Goal: Understand process/instructions

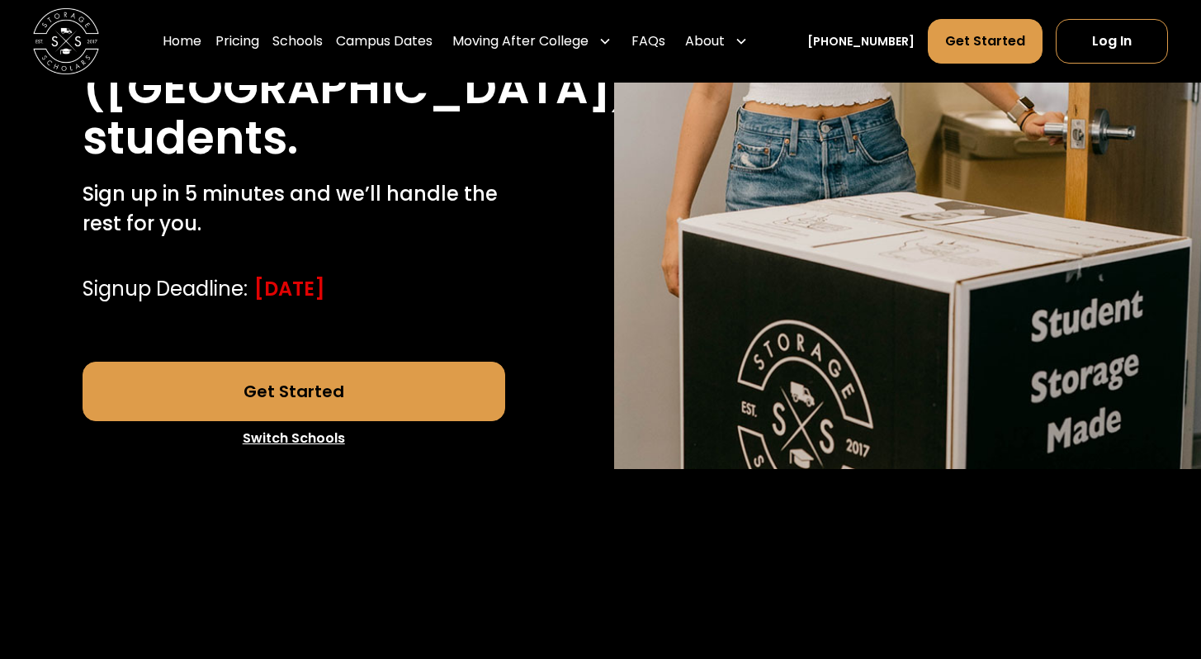
scroll to position [466, 0]
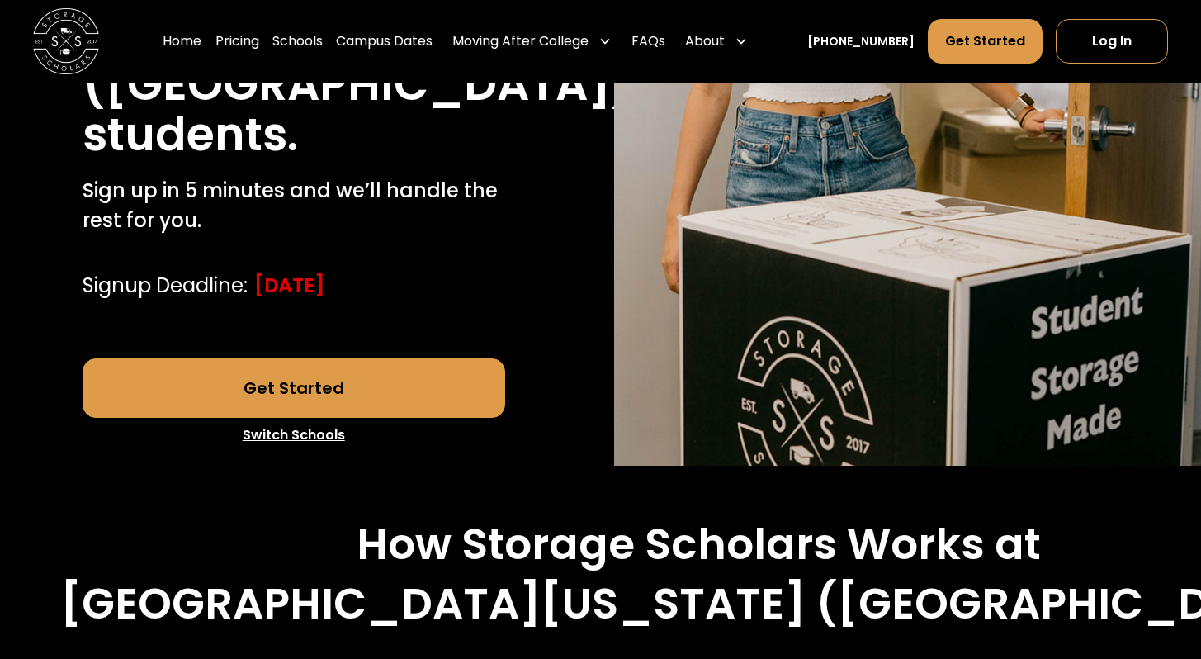
click at [353, 380] on link "Get Started" at bounding box center [294, 387] width 423 height 59
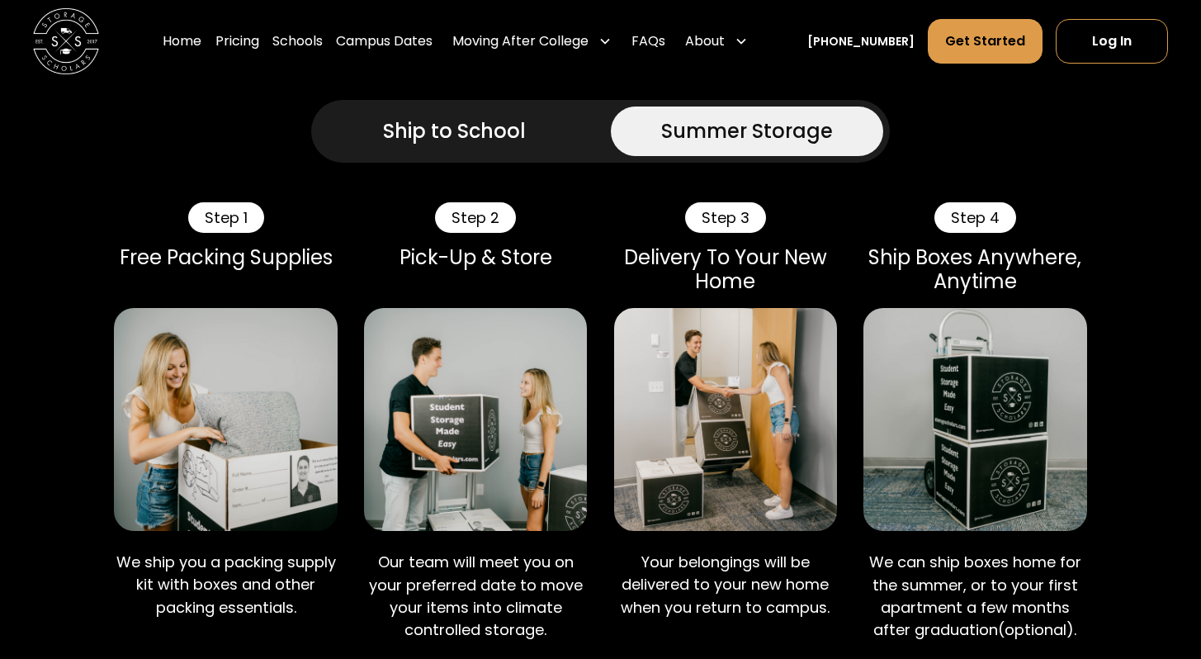
scroll to position [1077, 0]
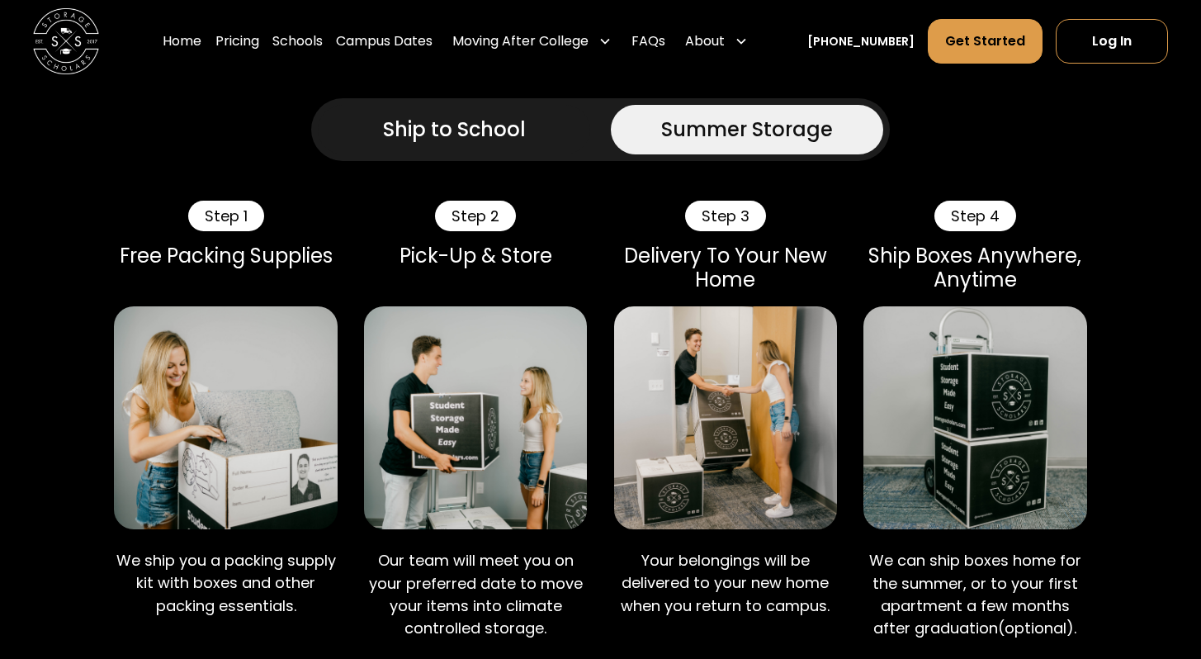
click at [438, 135] on div "Ship to School" at bounding box center [454, 130] width 143 height 30
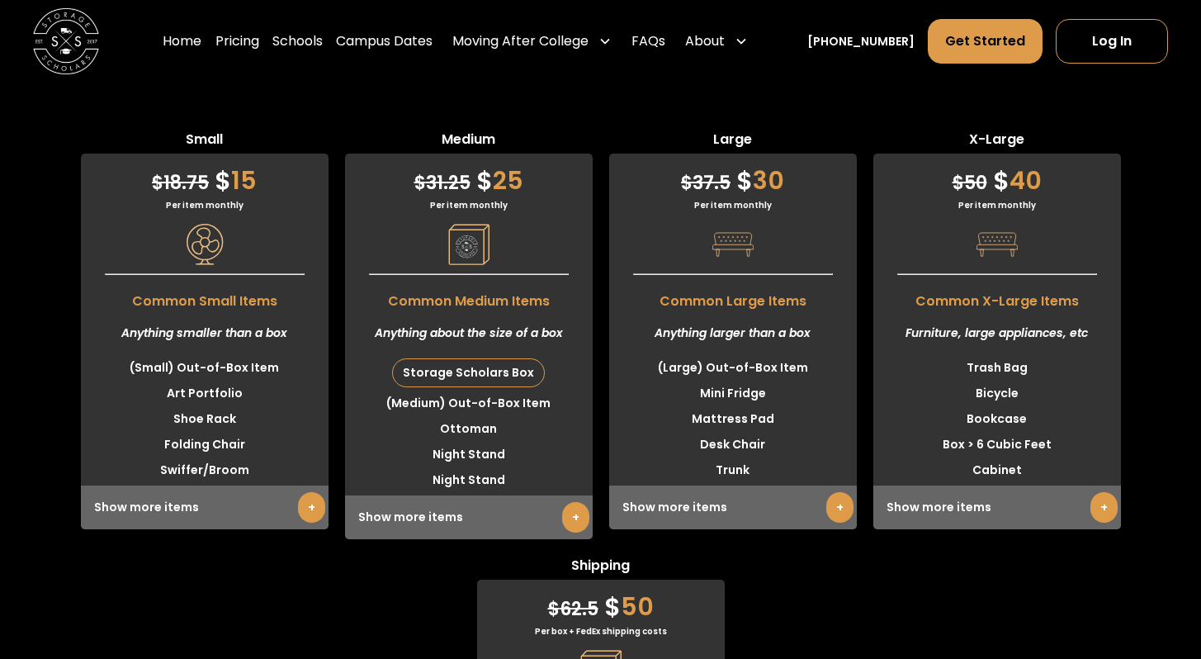
scroll to position [4199, 0]
click at [830, 491] on link "+" at bounding box center [839, 506] width 27 height 31
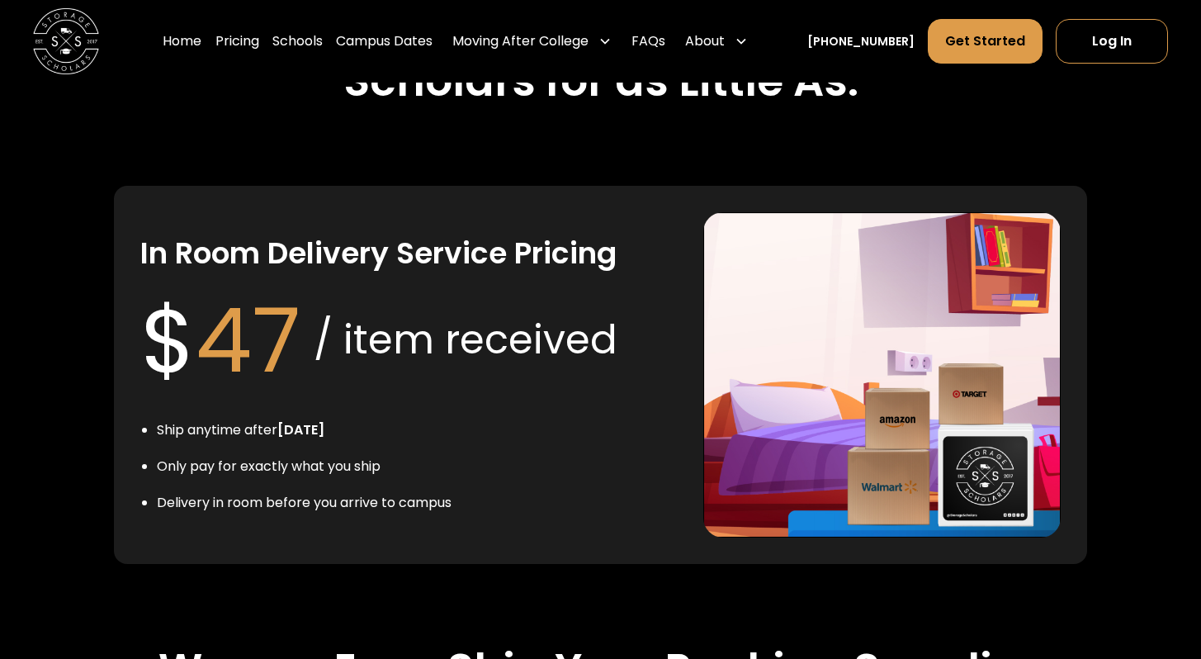
scroll to position [3026, 0]
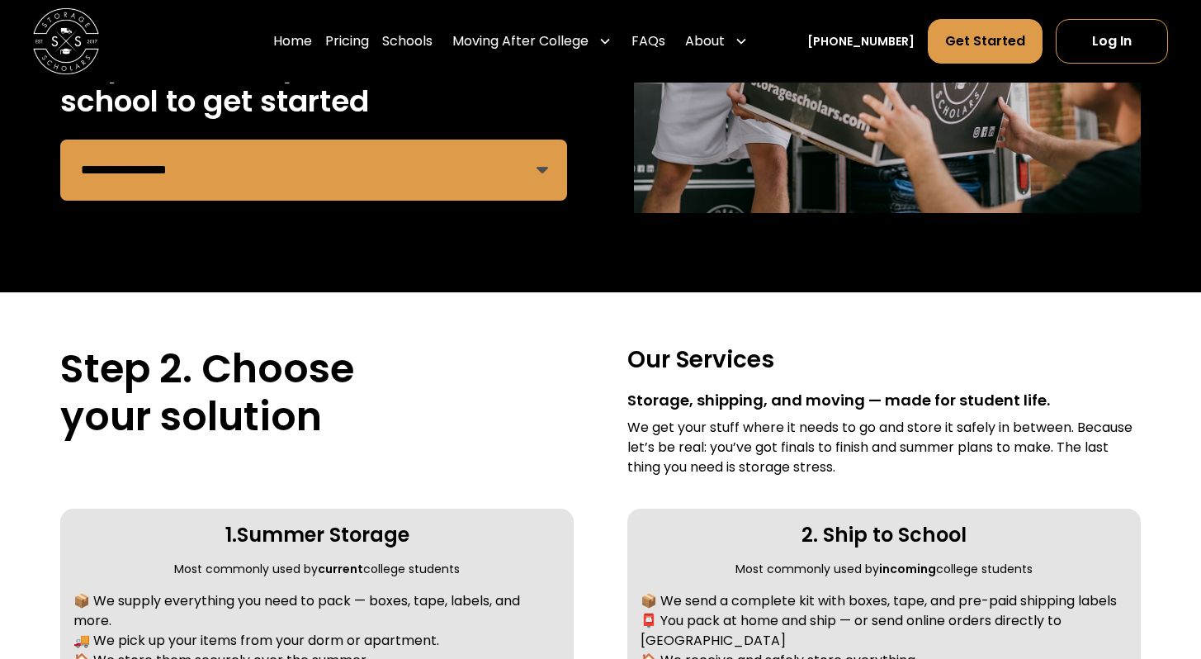
scroll to position [604, 0]
